Goal: Transaction & Acquisition: Purchase product/service

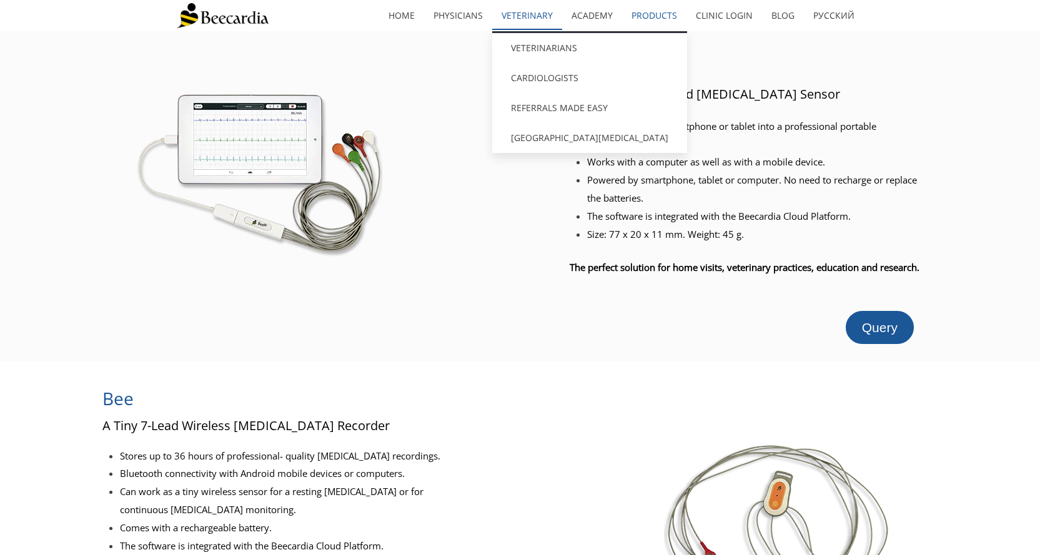
click at [531, 11] on link "Veterinary" at bounding box center [527, 15] width 70 height 29
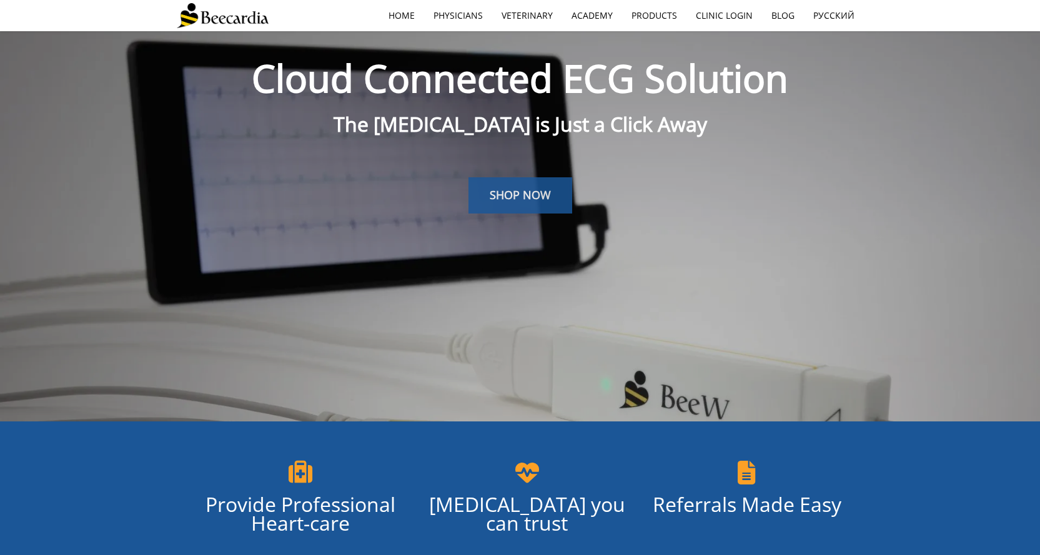
click at [534, 202] on span "SHOP NOW" at bounding box center [520, 194] width 61 height 15
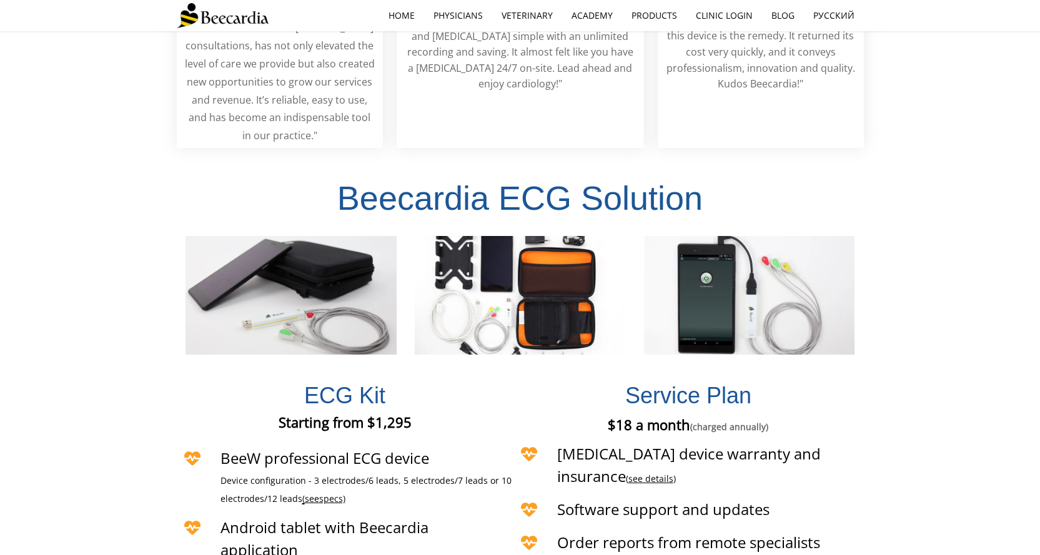
scroll to position [2640, 0]
